Goal: Transaction & Acquisition: Obtain resource

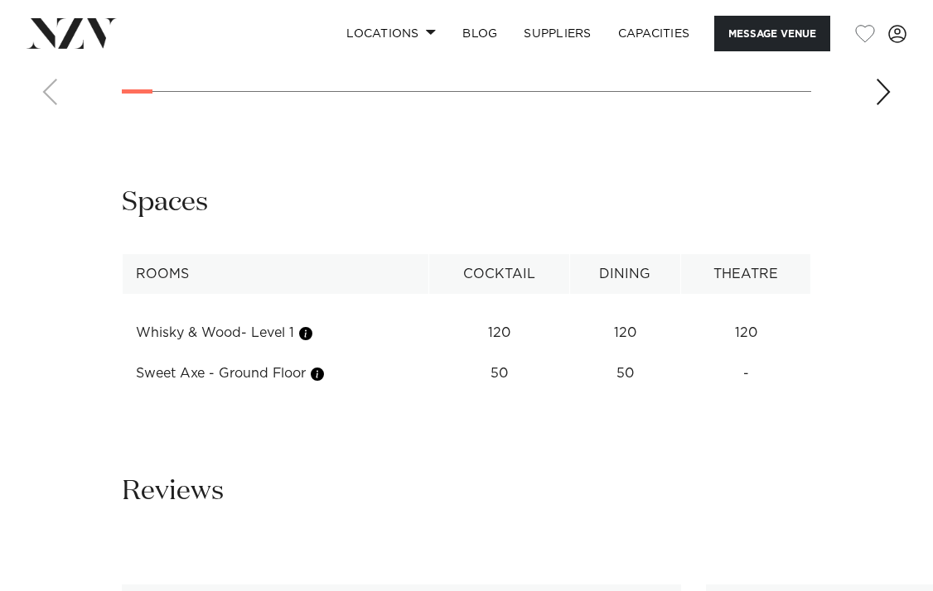
scroll to position [2063, 0]
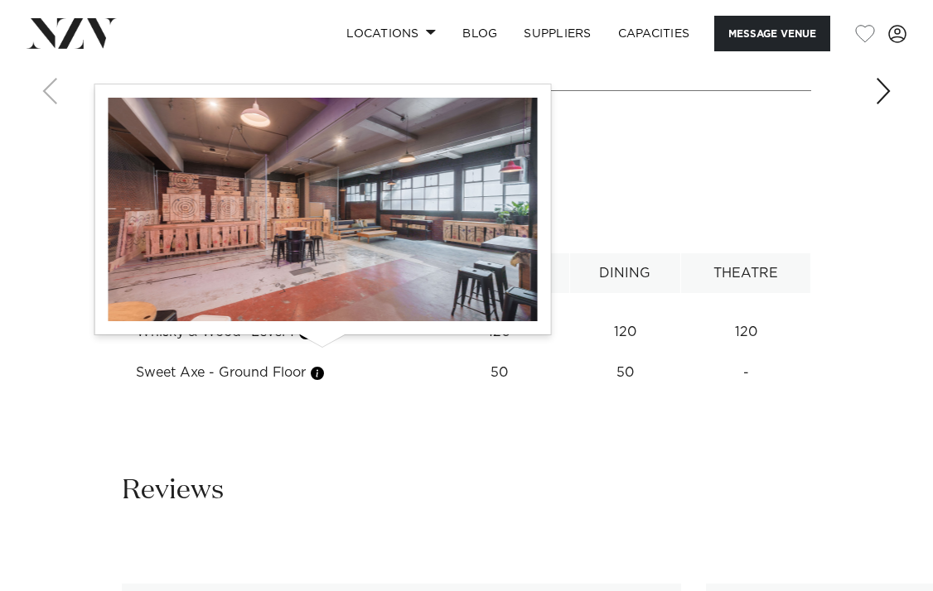
click at [322, 365] on button "button" at bounding box center [317, 373] width 17 height 17
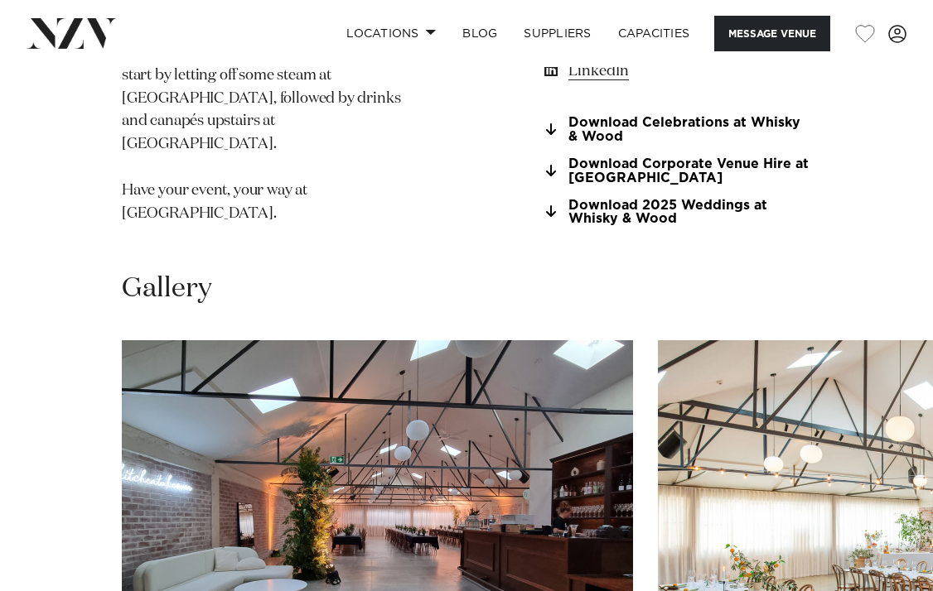
scroll to position [1388, 0]
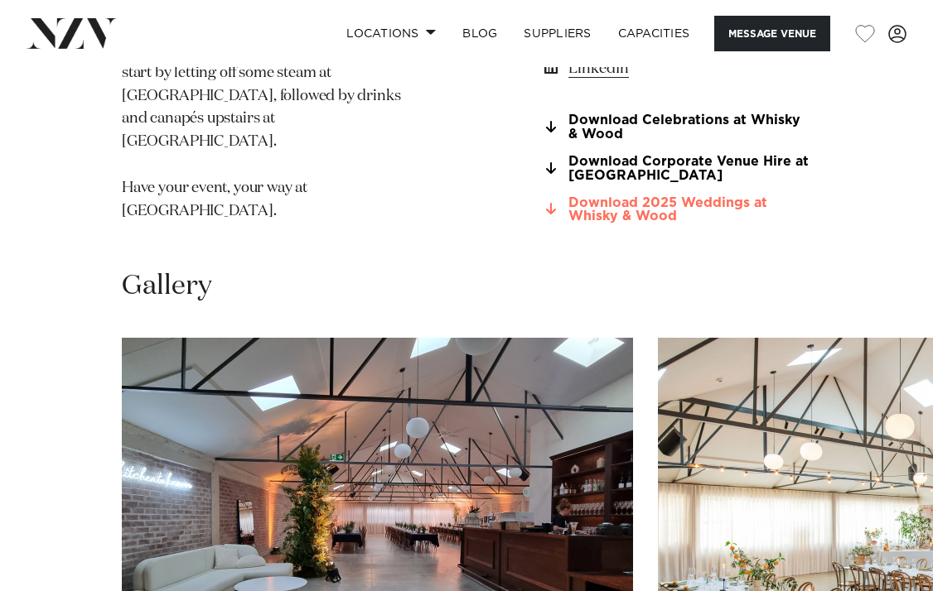
click at [644, 195] on link "Download 2025 Weddings at Whisky & Wood" at bounding box center [676, 209] width 270 height 28
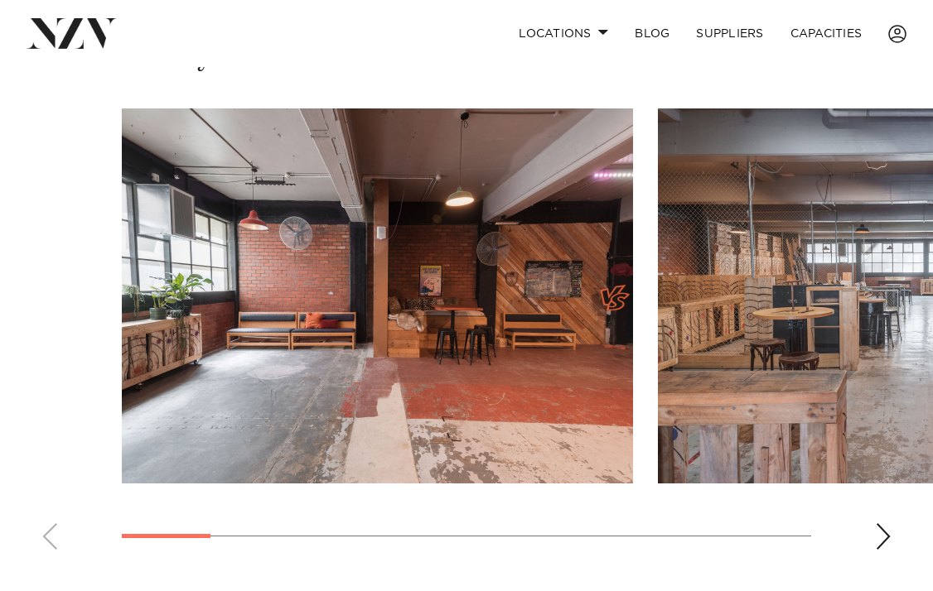
scroll to position [1136, 0]
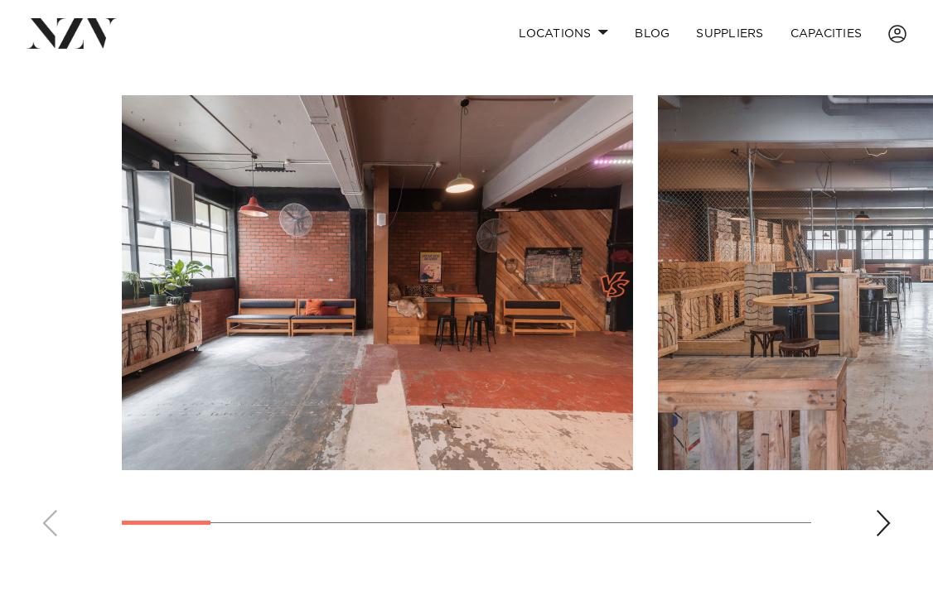
click at [885, 520] on div "Next slide" at bounding box center [883, 523] width 17 height 27
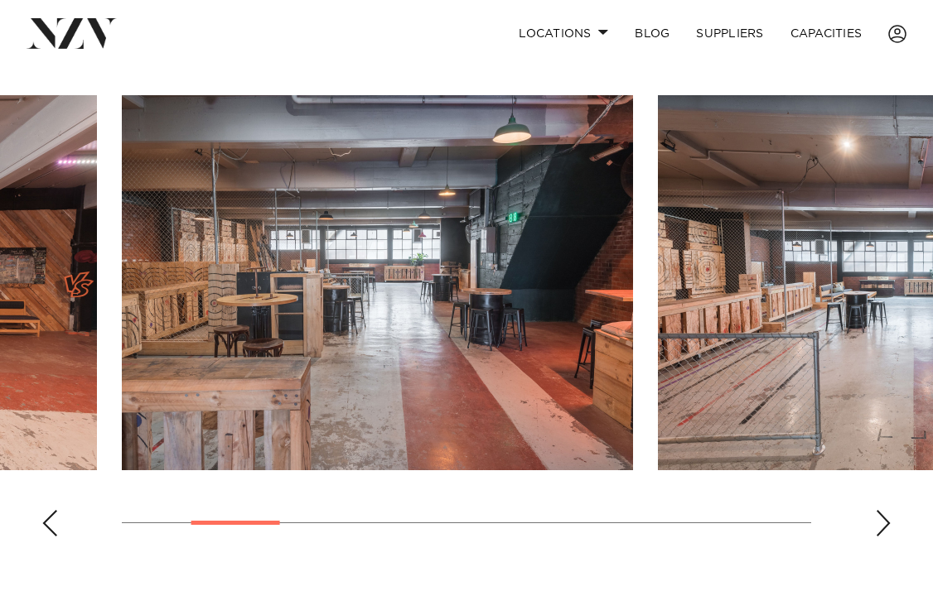
click at [885, 520] on div "Next slide" at bounding box center [883, 523] width 17 height 27
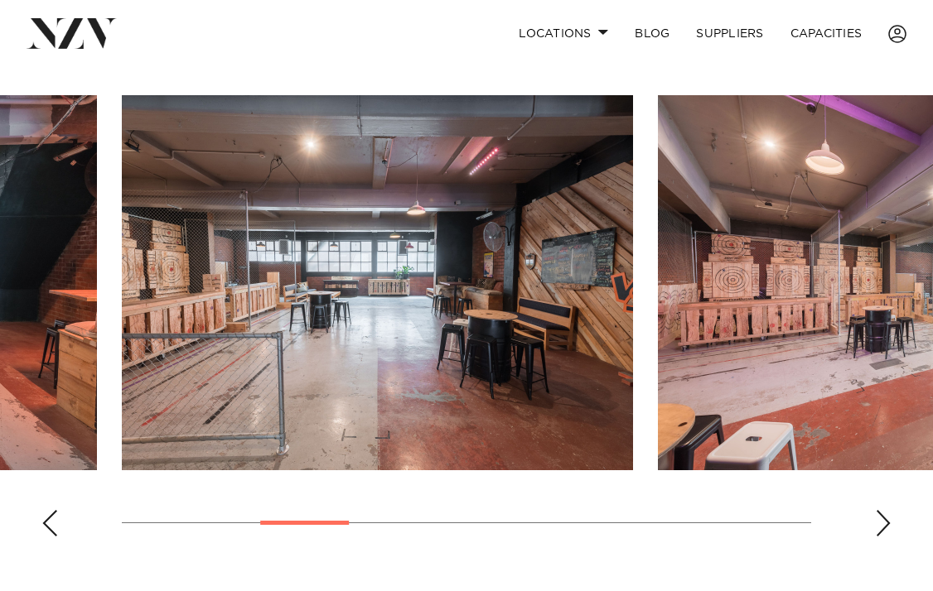
click at [885, 520] on div "Next slide" at bounding box center [883, 523] width 17 height 27
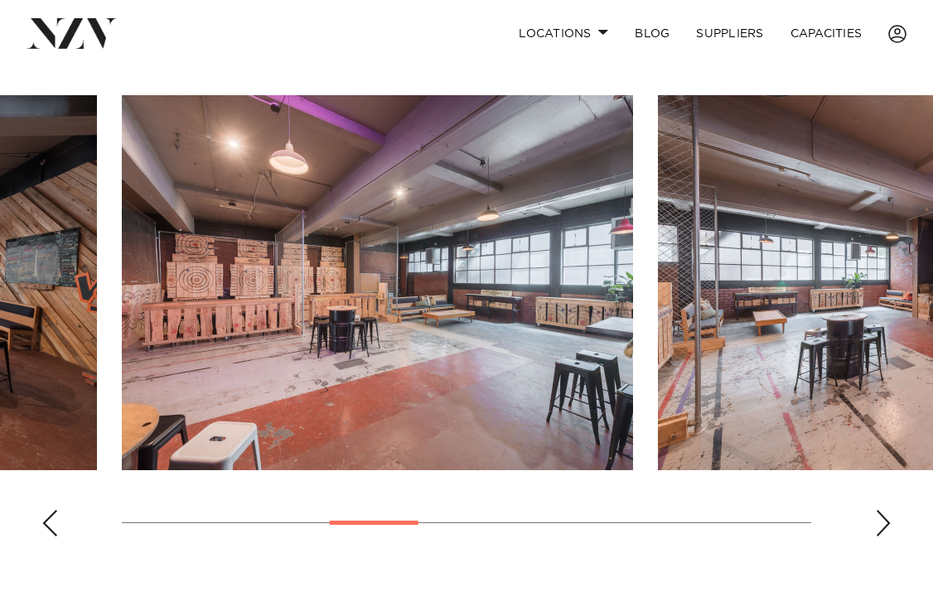
click at [885, 520] on div "Next slide" at bounding box center [883, 523] width 17 height 27
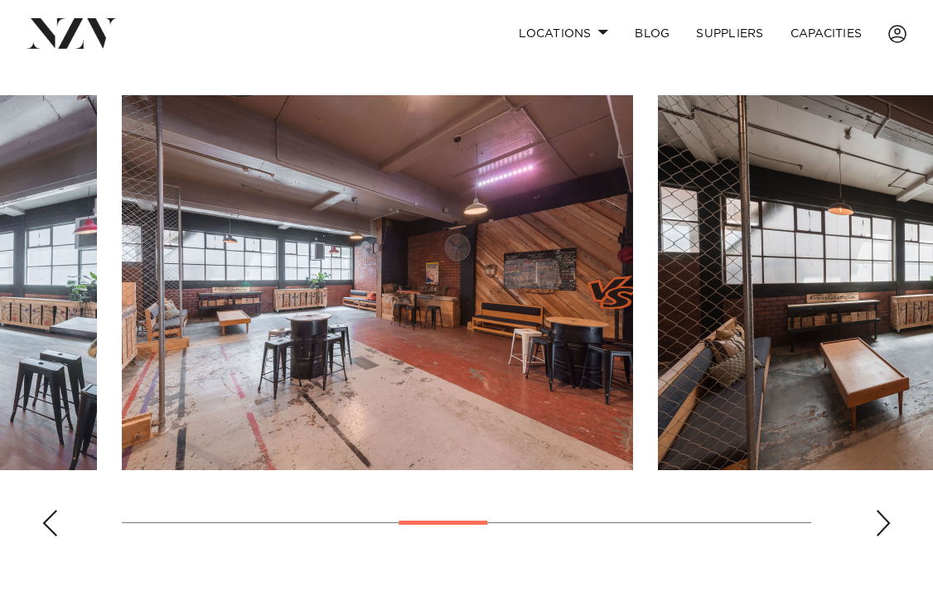
click at [885, 520] on div "Next slide" at bounding box center [883, 523] width 17 height 27
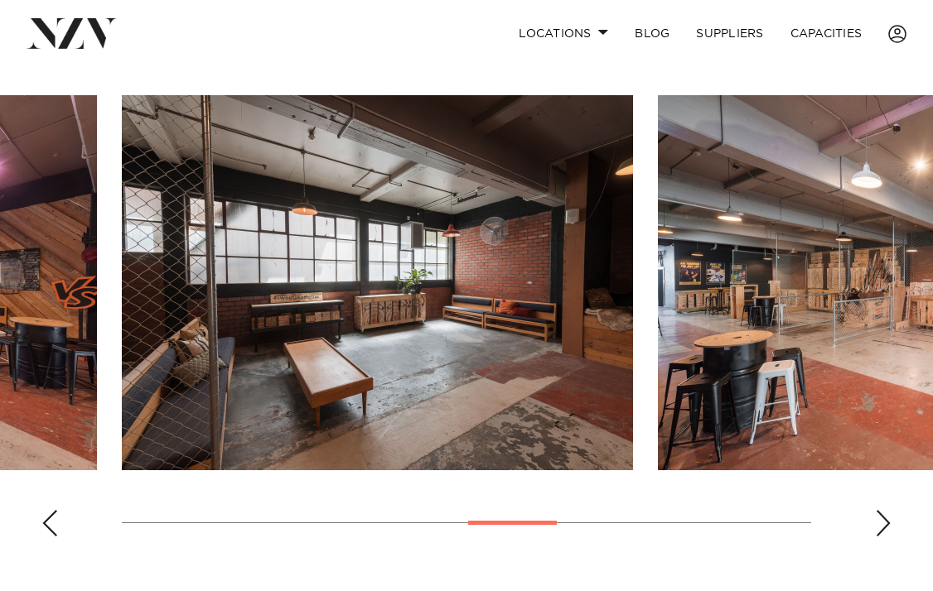
click at [885, 520] on div "Next slide" at bounding box center [883, 523] width 17 height 27
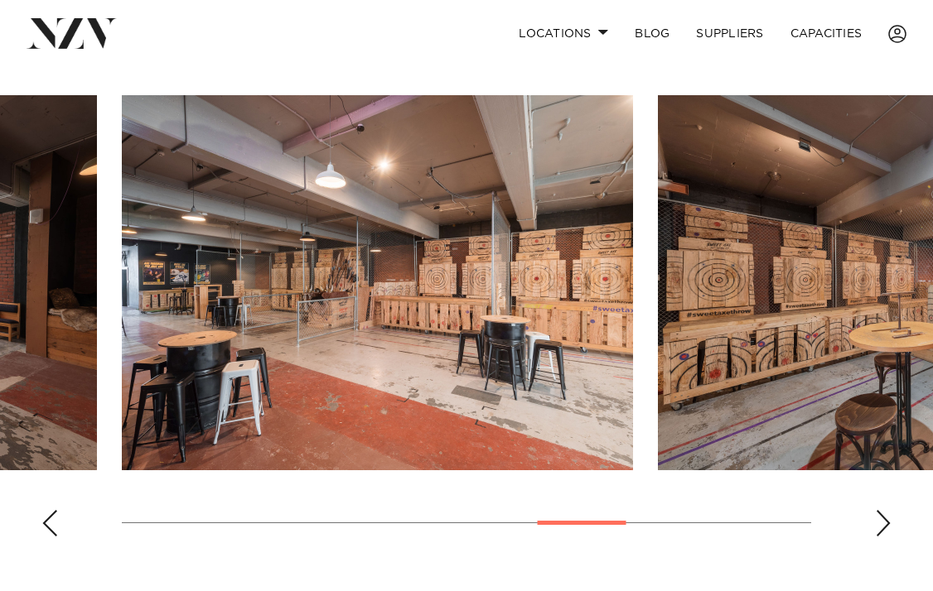
click at [885, 520] on div "Next slide" at bounding box center [883, 523] width 17 height 27
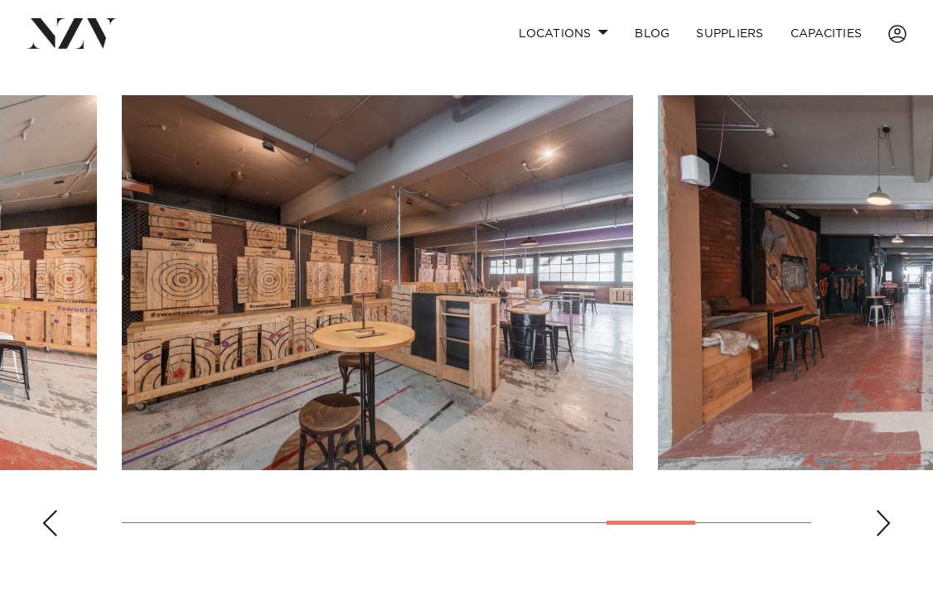
click at [885, 520] on div "Next slide" at bounding box center [883, 523] width 17 height 27
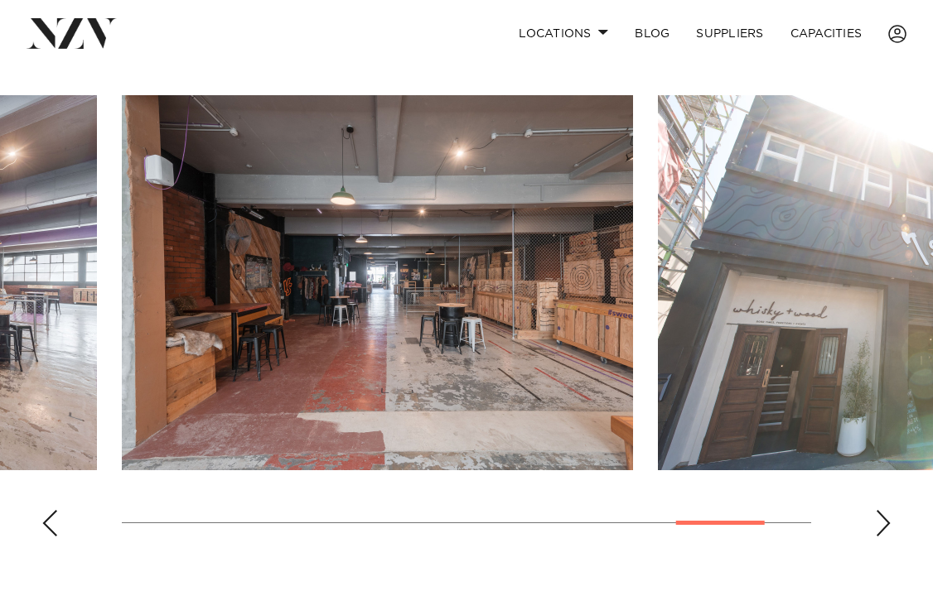
click at [885, 520] on div "Next slide" at bounding box center [883, 523] width 17 height 27
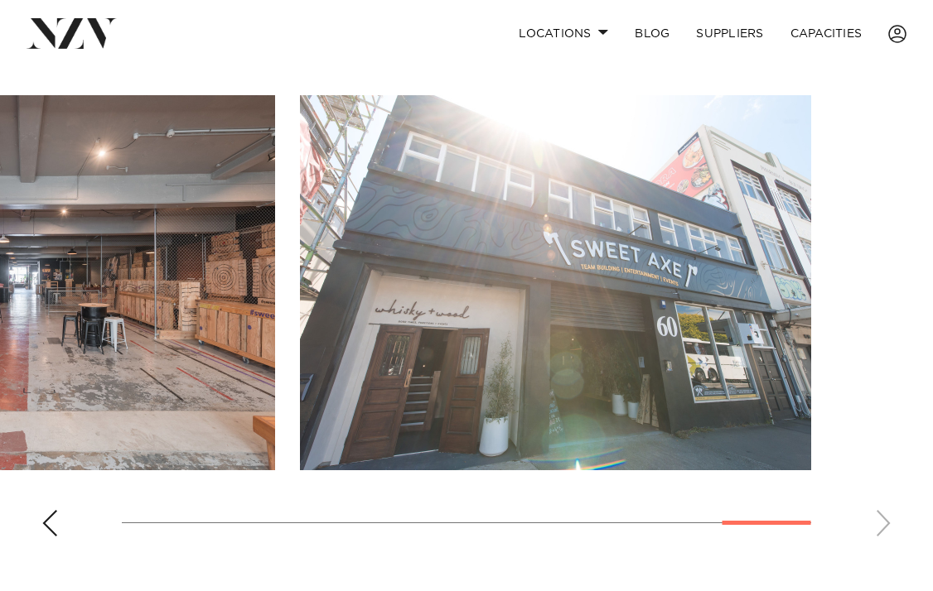
click at [49, 522] on div "Previous slide" at bounding box center [49, 523] width 17 height 27
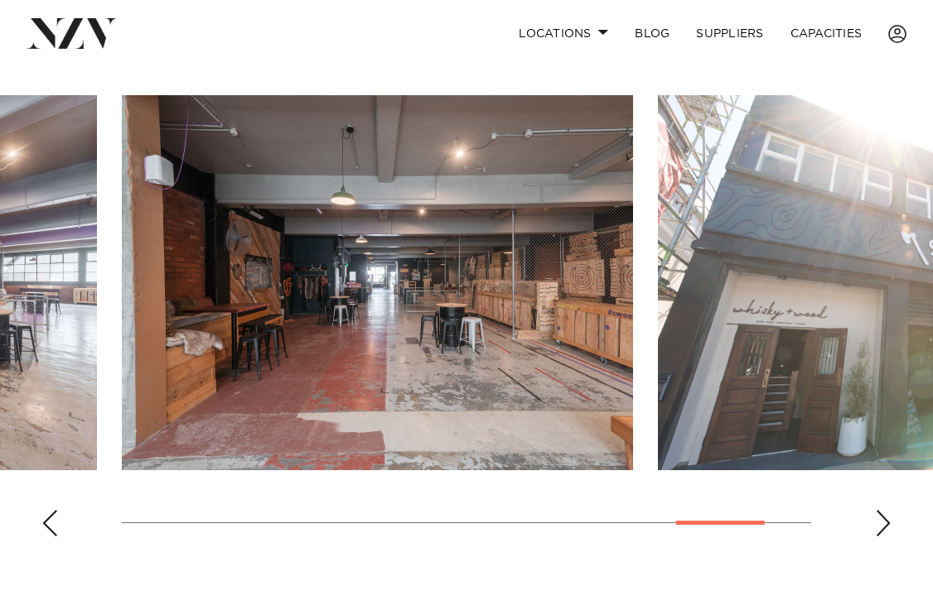
click at [49, 522] on div "Previous slide" at bounding box center [49, 523] width 17 height 27
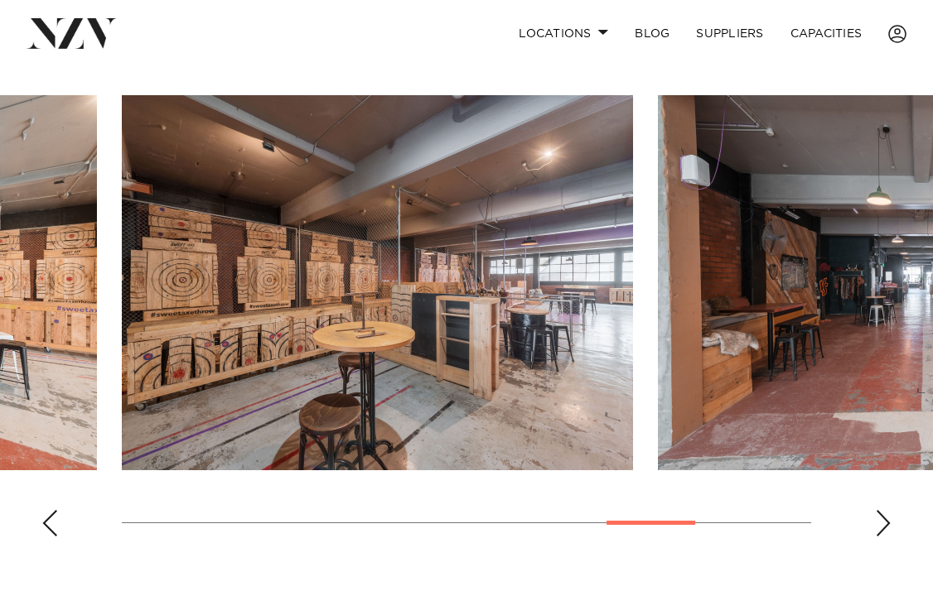
click at [49, 522] on div "Previous slide" at bounding box center [49, 523] width 17 height 27
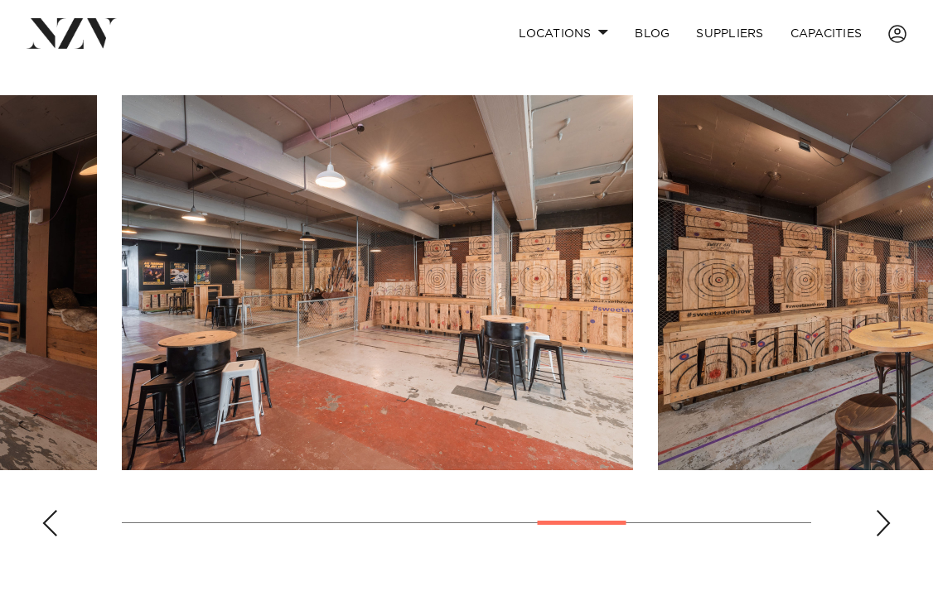
click at [49, 522] on div "Previous slide" at bounding box center [49, 523] width 17 height 27
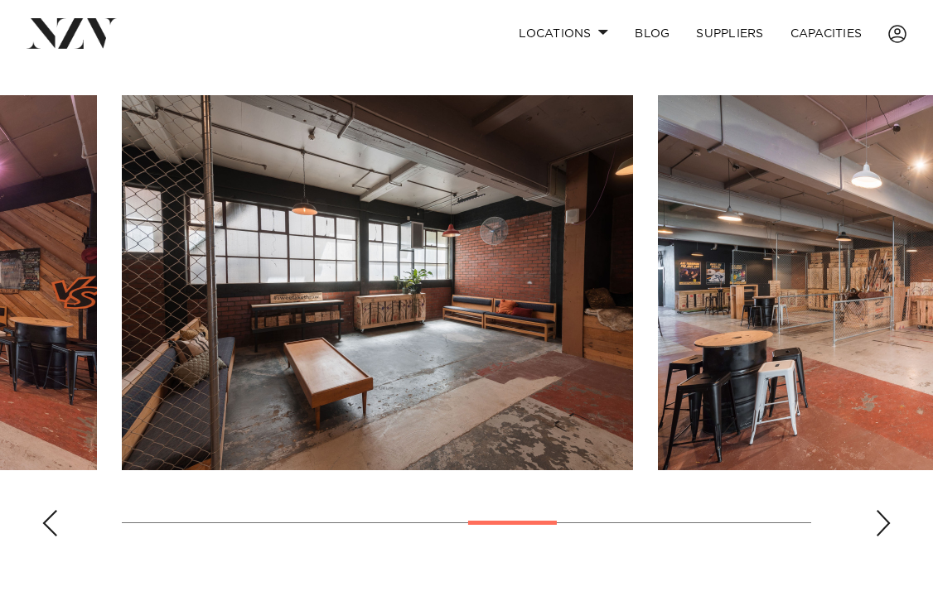
click at [49, 522] on div "Previous slide" at bounding box center [49, 523] width 17 height 27
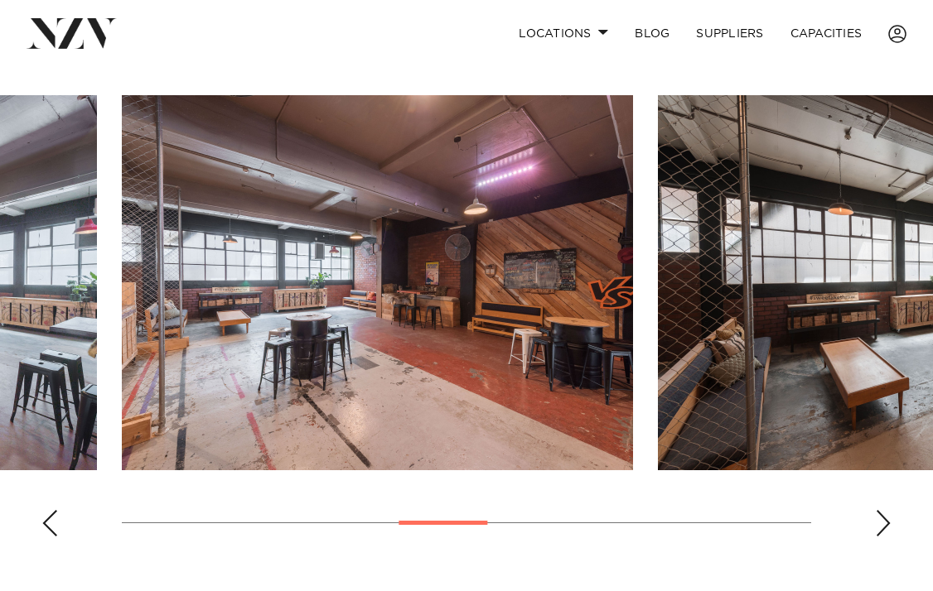
click at [49, 522] on div "Previous slide" at bounding box center [49, 523] width 17 height 27
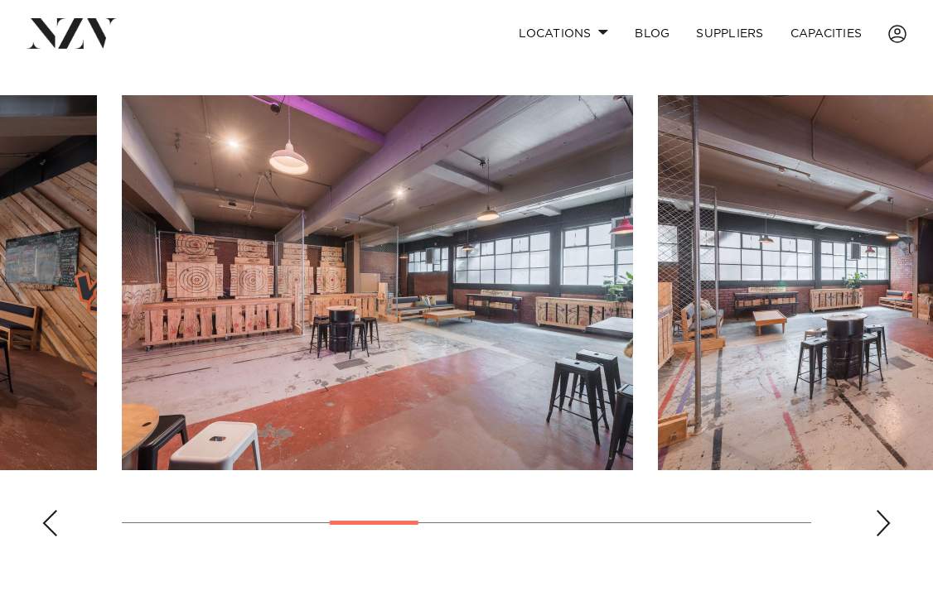
click at [49, 522] on div "Previous slide" at bounding box center [49, 523] width 17 height 27
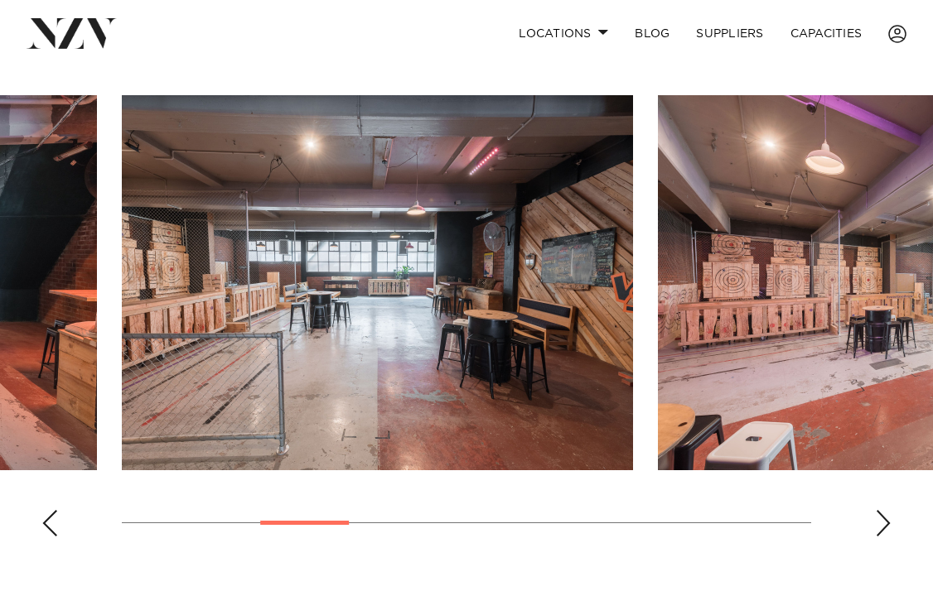
click at [49, 522] on div "Previous slide" at bounding box center [49, 523] width 17 height 27
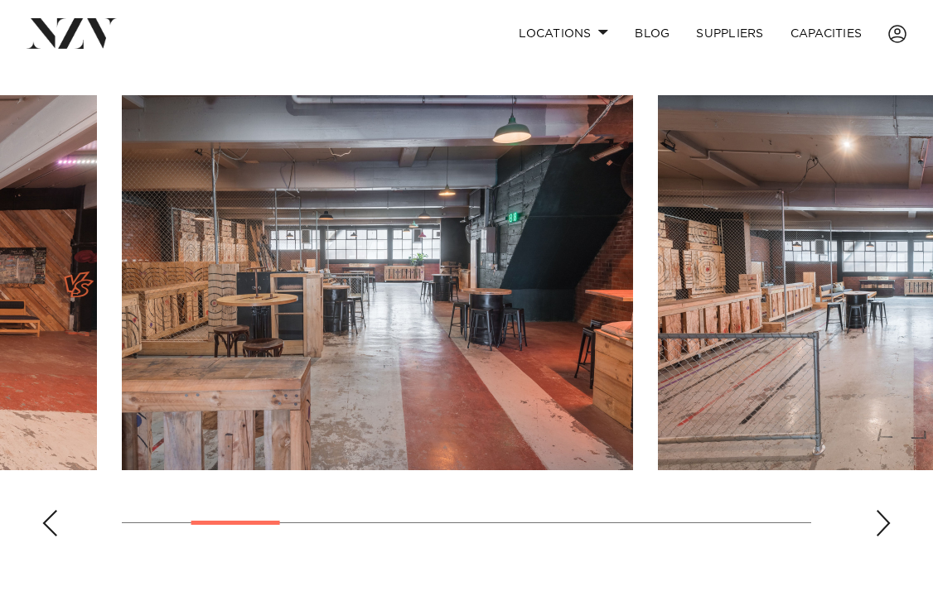
click at [49, 522] on div "Previous slide" at bounding box center [49, 523] width 17 height 27
